Goal: Transaction & Acquisition: Purchase product/service

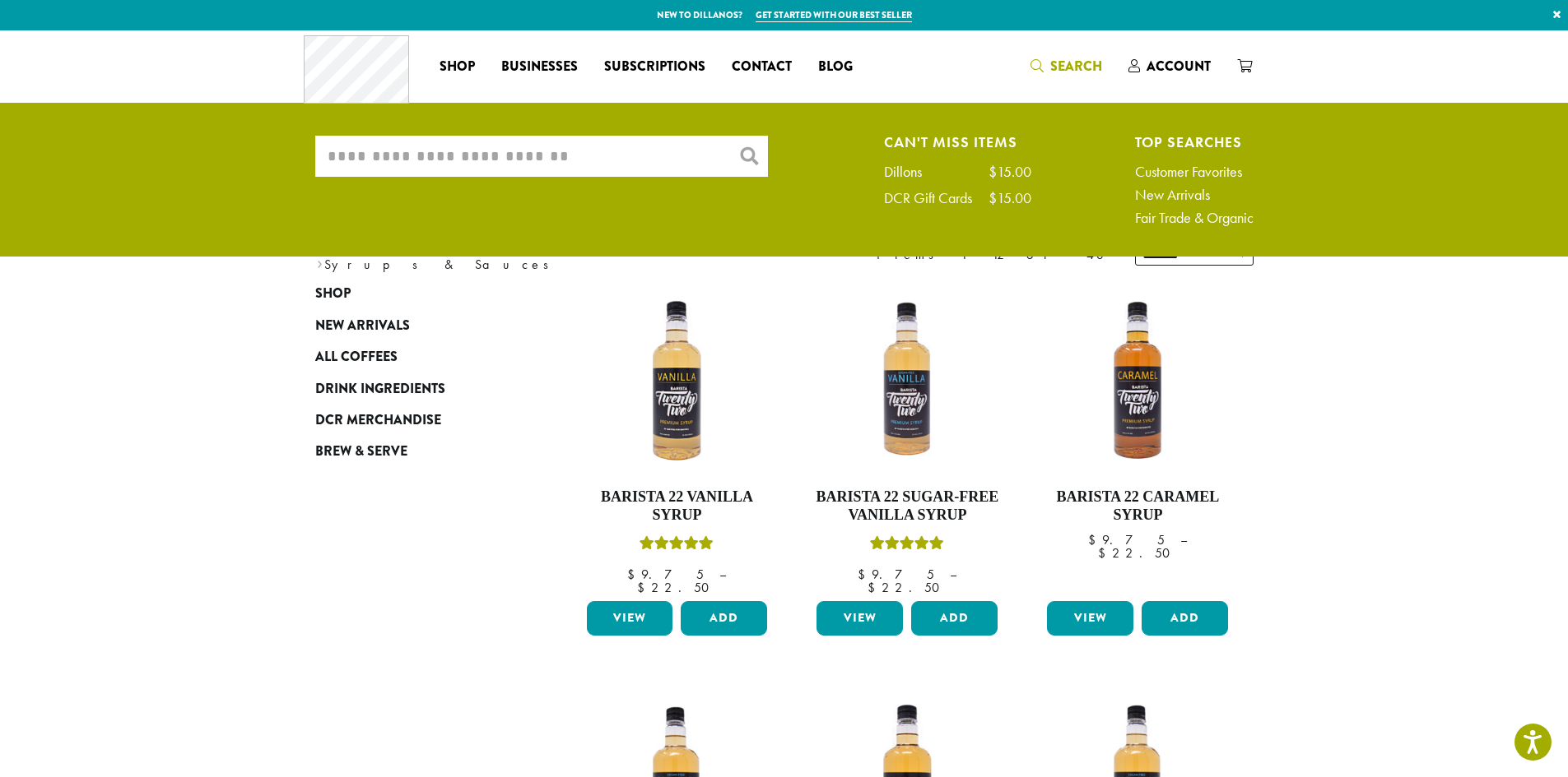
click at [578, 160] on input "What are you searching for?" at bounding box center [542, 156] width 453 height 41
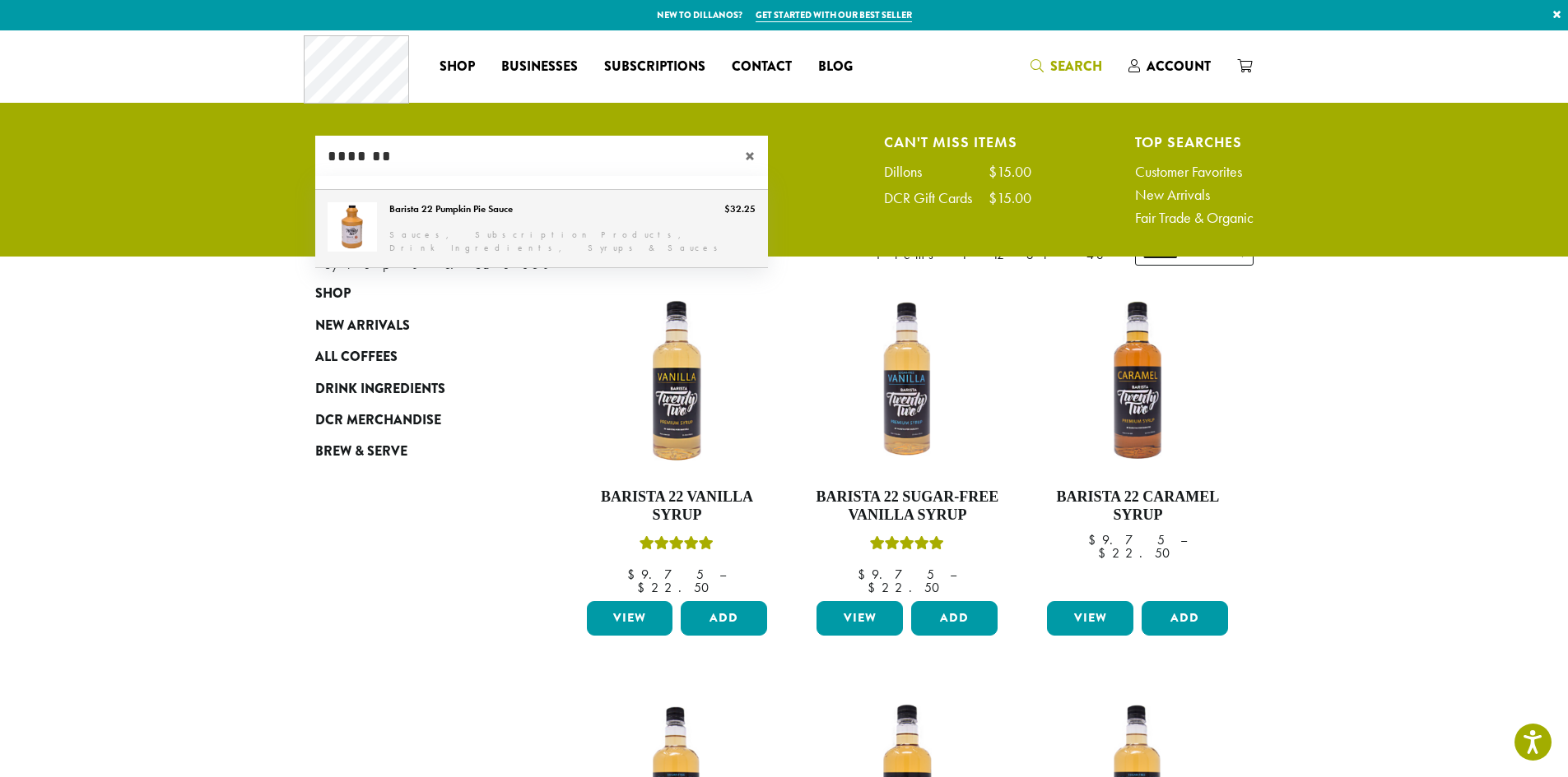
type input "*******"
click at [548, 226] on link "Barista 22 Pumpkin Pie Sauce" at bounding box center [542, 229] width 453 height 77
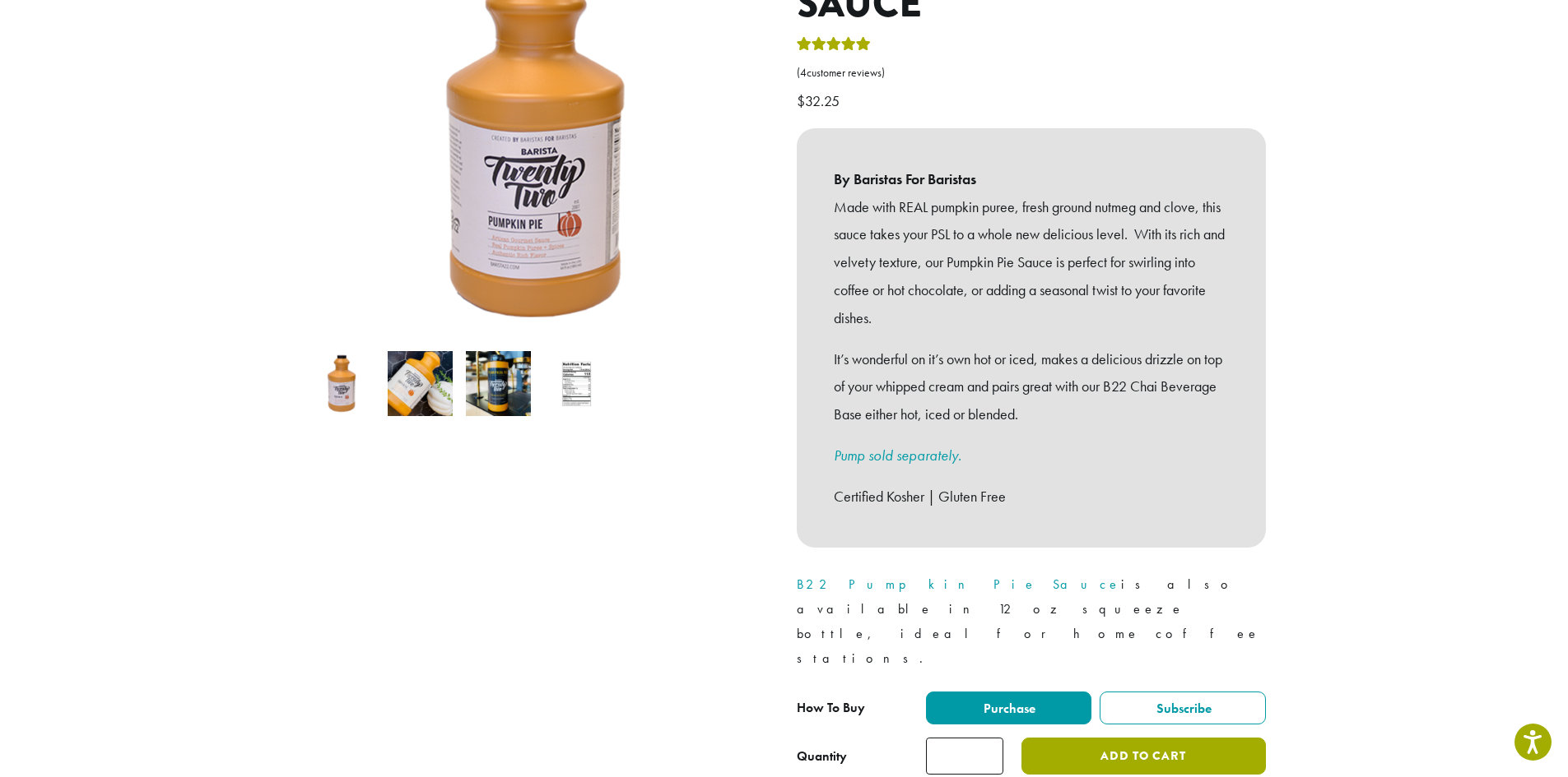
scroll to position [411, 0]
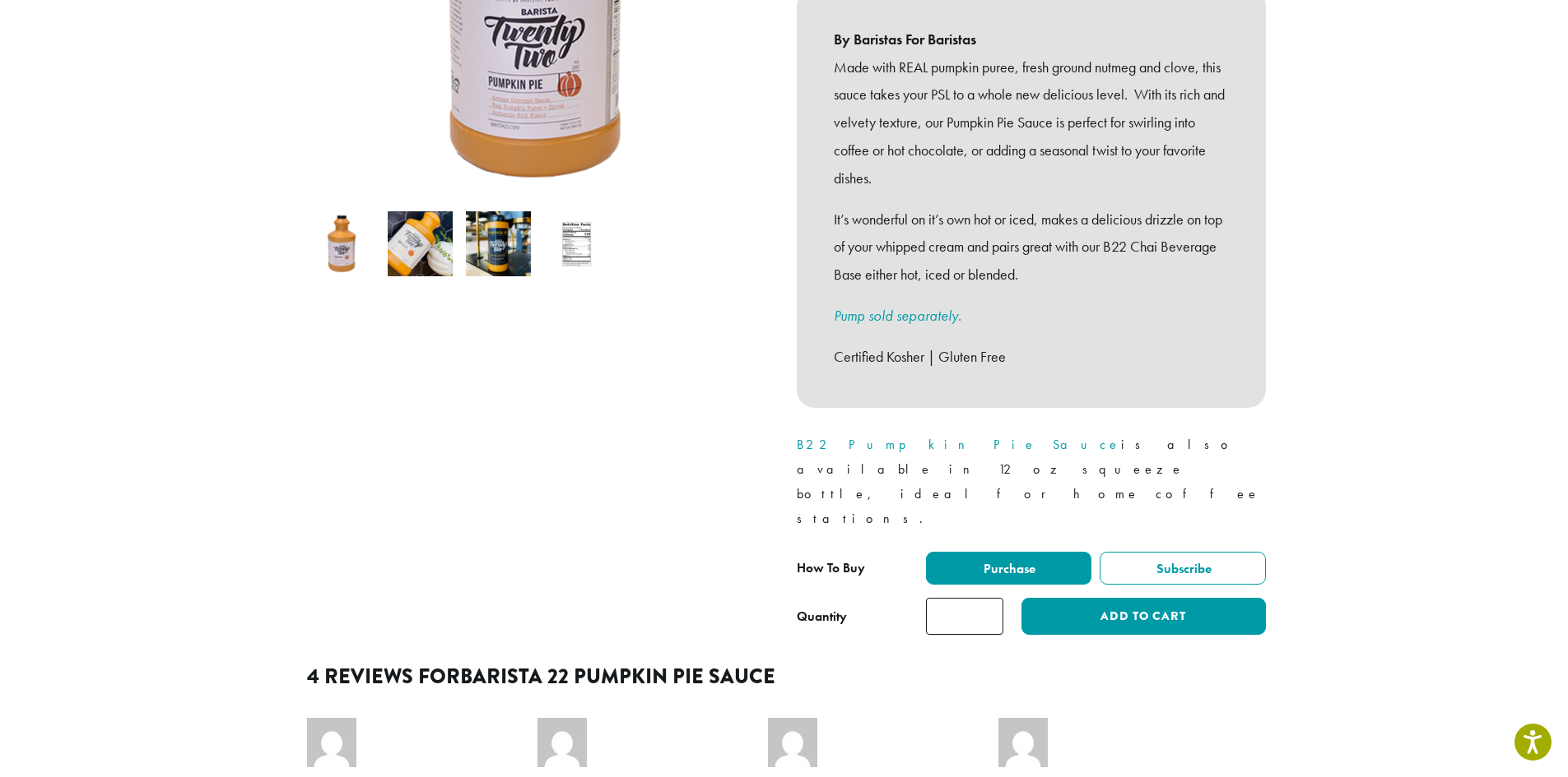
click at [979, 598] on input "*" at bounding box center [964, 616] width 77 height 37
type input "*"
click at [986, 598] on input "*" at bounding box center [964, 616] width 77 height 37
click at [1118, 598] on button "Add to cart" at bounding box center [1144, 616] width 244 height 37
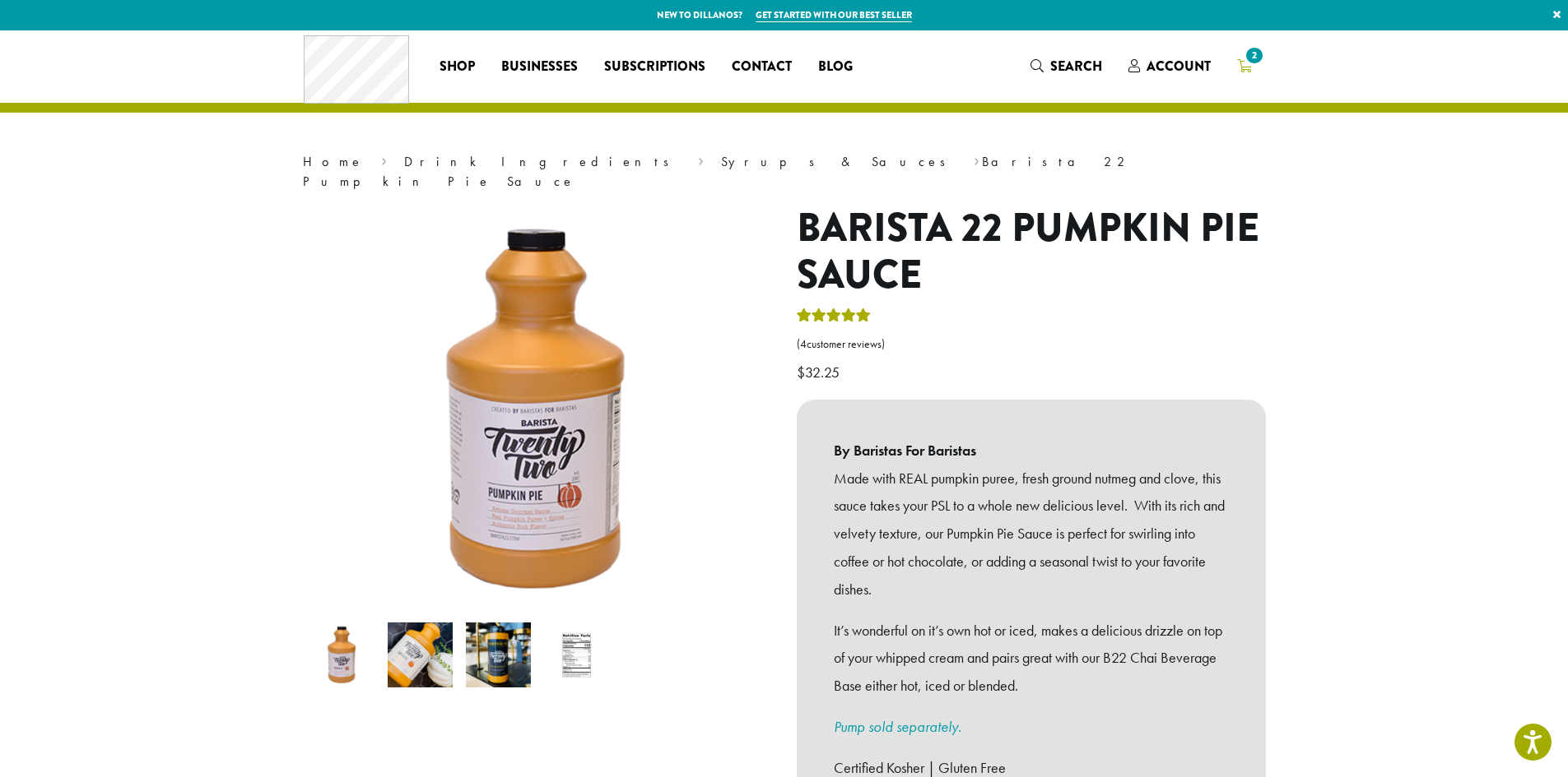
click at [1249, 66] on span "2" at bounding box center [1254, 56] width 23 height 23
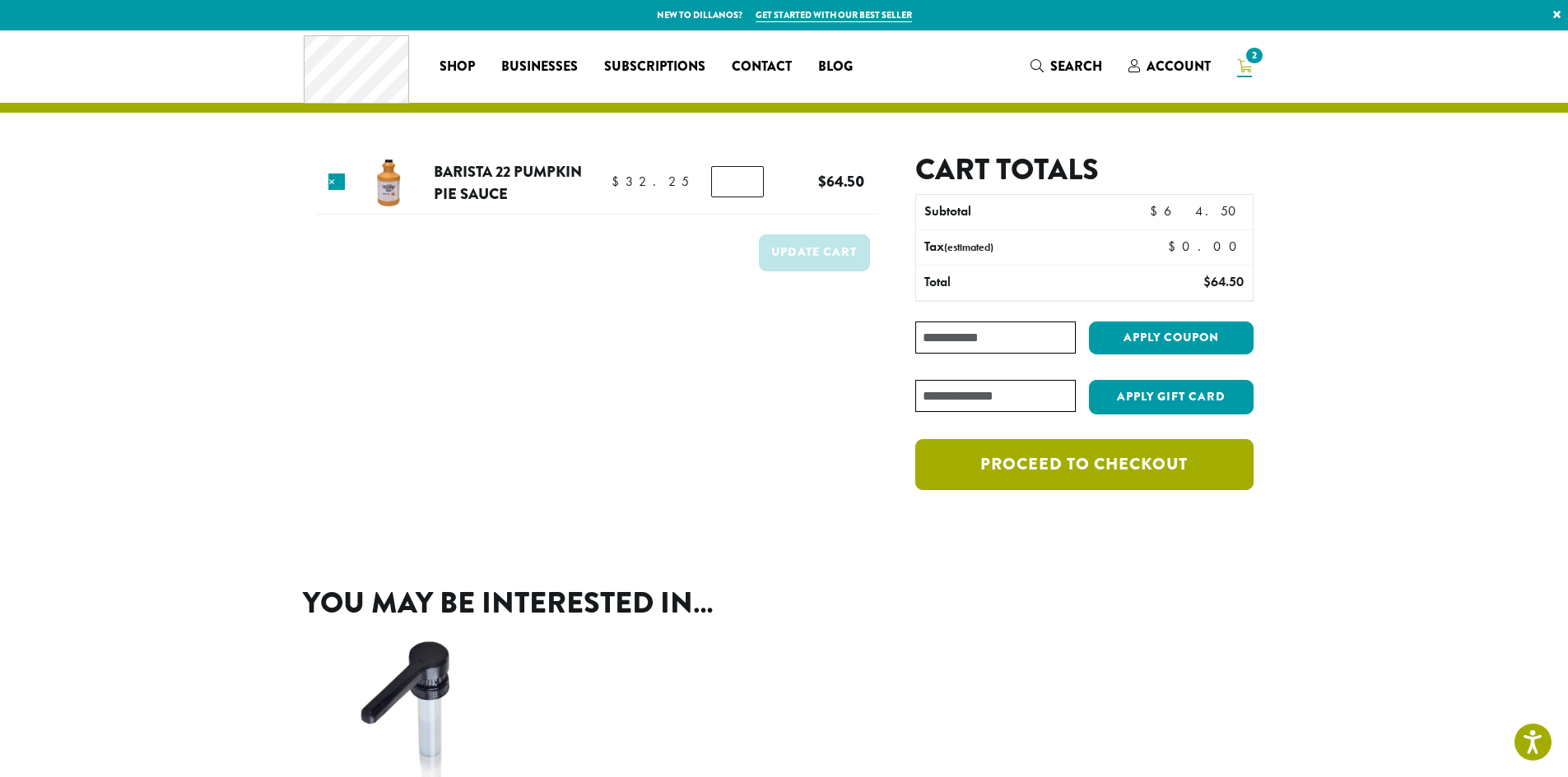
click at [1014, 454] on link "Proceed to checkout" at bounding box center [1084, 464] width 337 height 51
